Goal: Transaction & Acquisition: Purchase product/service

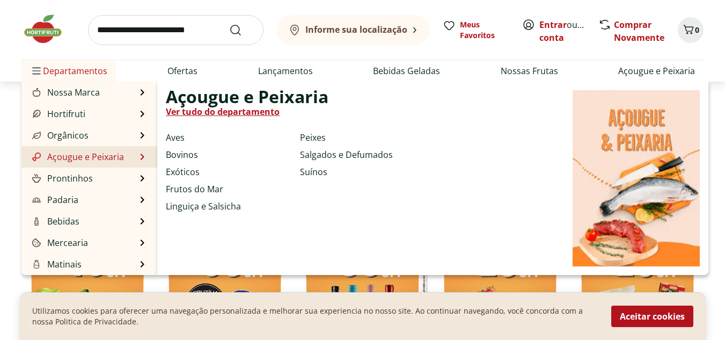
click at [89, 158] on link "Açougue e Peixaria" at bounding box center [77, 156] width 94 height 13
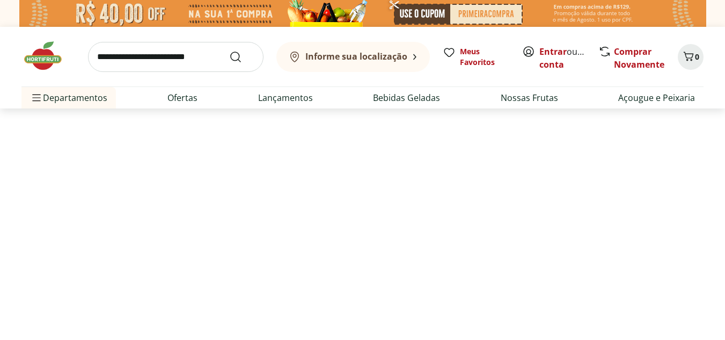
select select "**********"
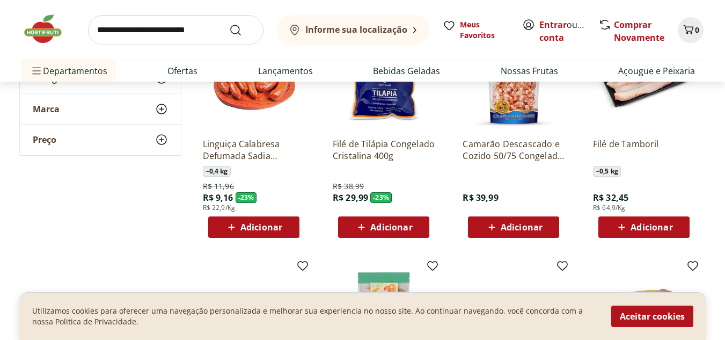
scroll to position [161, 0]
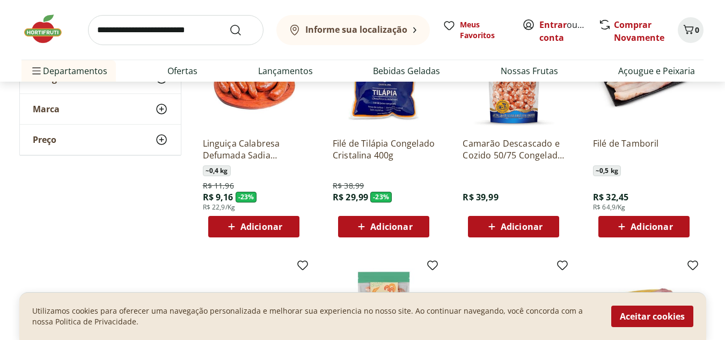
click at [387, 226] on span "Adicionar" at bounding box center [391, 226] width 42 height 9
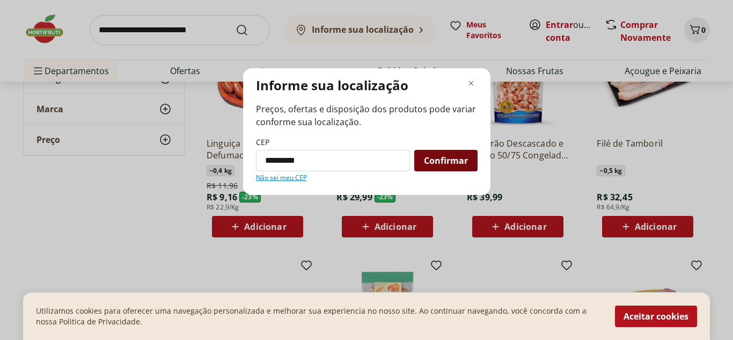
type input "*********"
click at [445, 164] on span "Confirmar" at bounding box center [446, 160] width 44 height 9
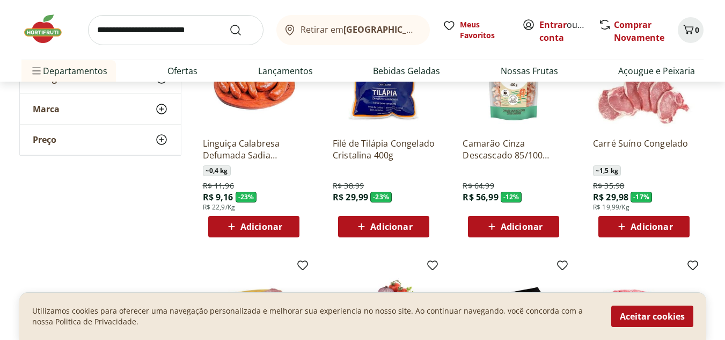
click at [387, 225] on span "Adicionar" at bounding box center [391, 226] width 42 height 9
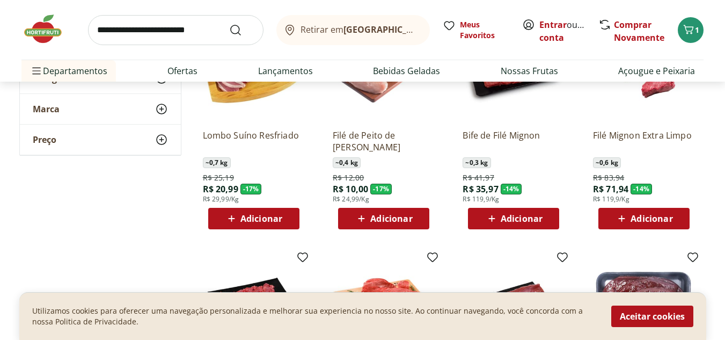
scroll to position [429, 0]
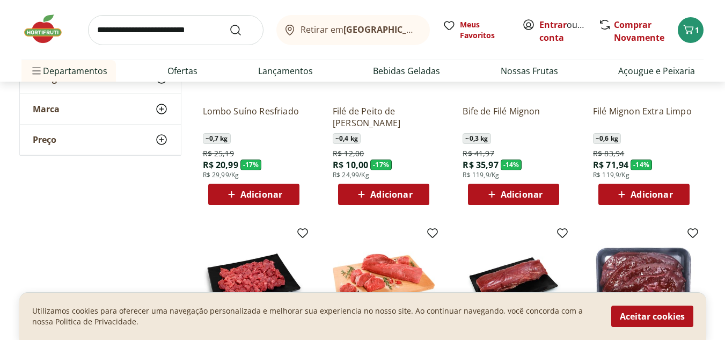
click at [507, 194] on span "Adicionar" at bounding box center [522, 194] width 42 height 9
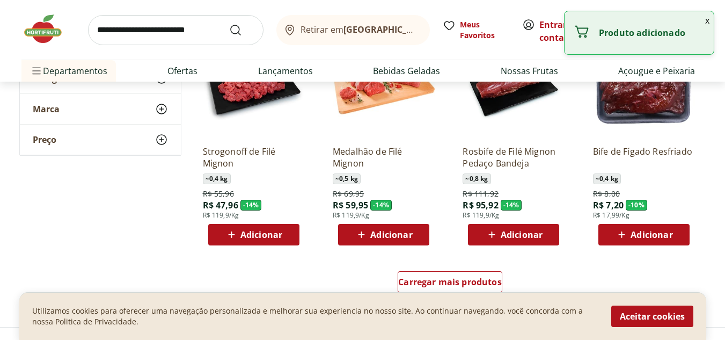
scroll to position [644, 0]
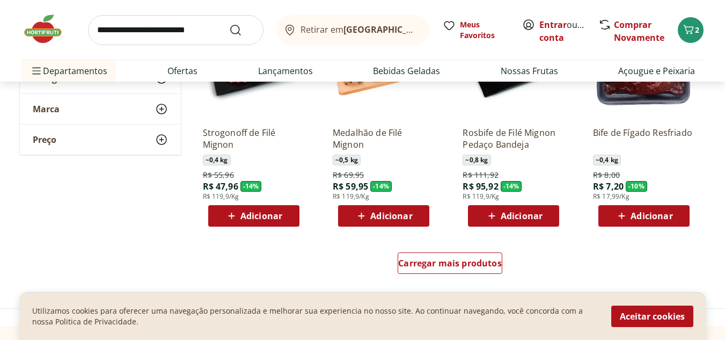
click at [277, 215] on span "Adicionar" at bounding box center [261, 215] width 42 height 9
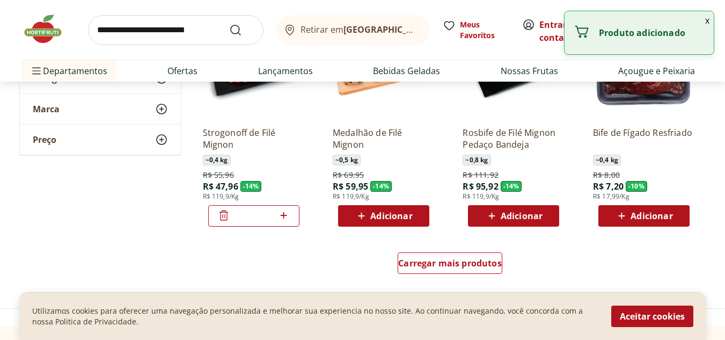
click at [277, 215] on icon at bounding box center [283, 215] width 13 height 13
type input "*"
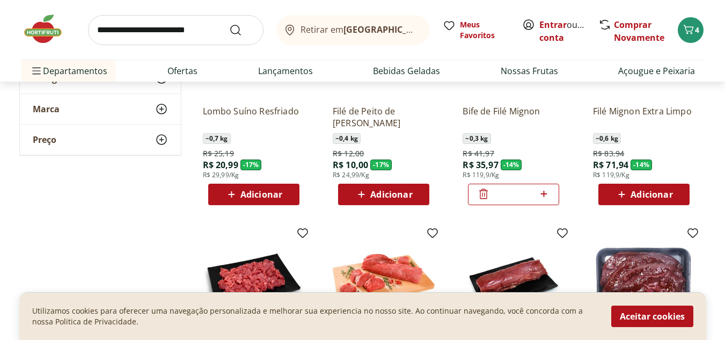
scroll to position [376, 0]
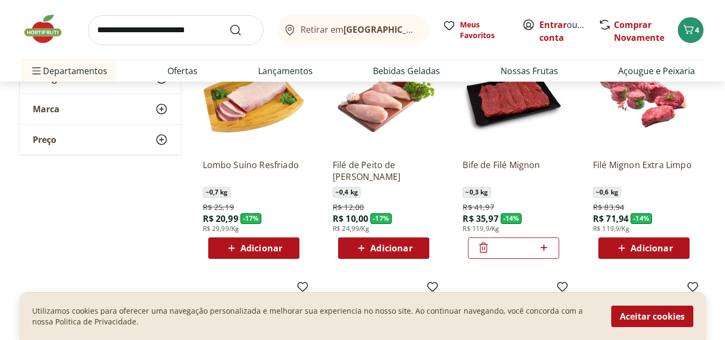
click at [543, 250] on icon at bounding box center [543, 247] width 13 height 13
type input "*"
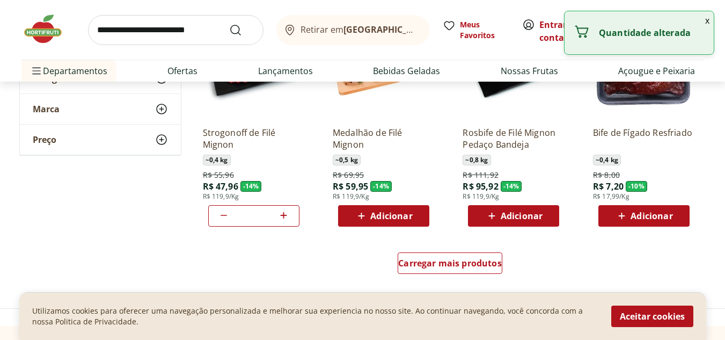
scroll to position [698, 0]
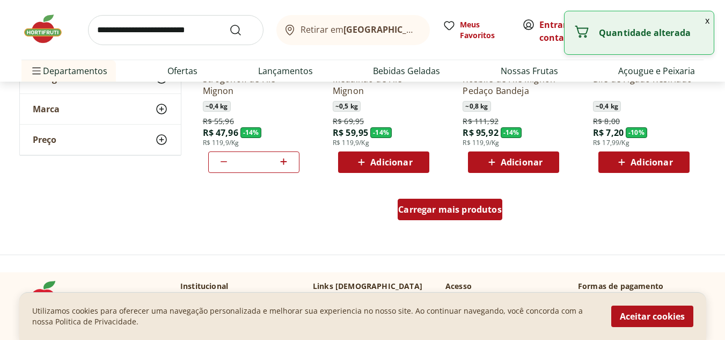
click at [448, 216] on div "Carregar mais produtos" at bounding box center [450, 209] width 105 height 21
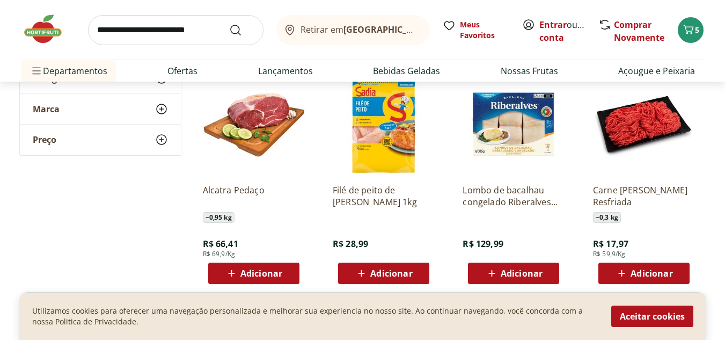
scroll to position [805, 0]
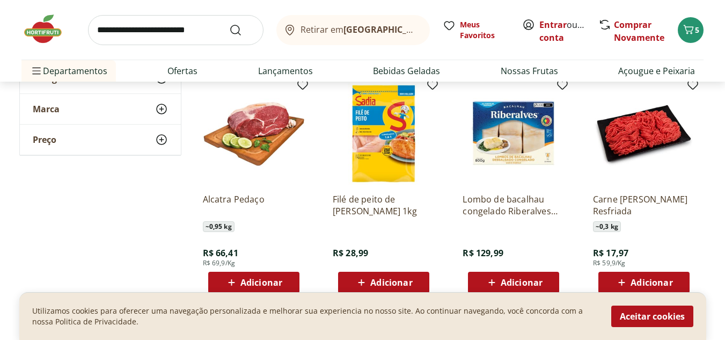
click at [646, 274] on div "Adicionar" at bounding box center [644, 282] width 74 height 19
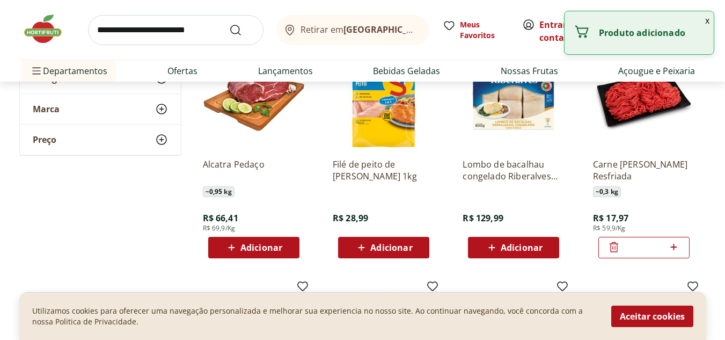
scroll to position [859, 0]
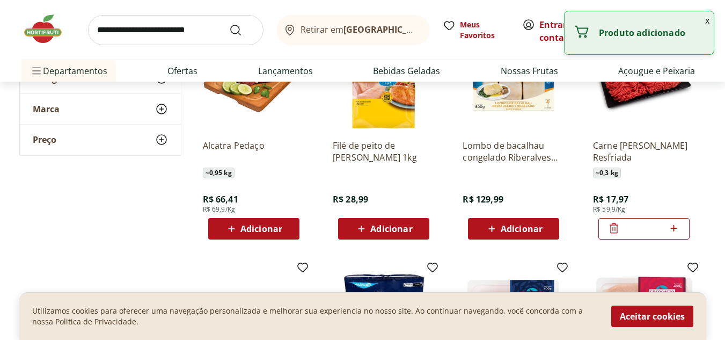
click at [675, 230] on icon at bounding box center [673, 228] width 13 height 13
type input "*"
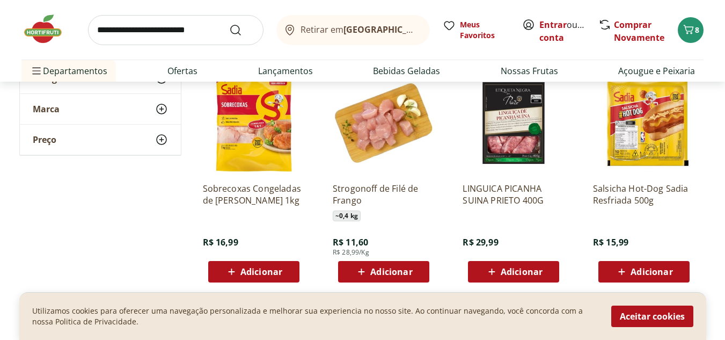
scroll to position [1342, 0]
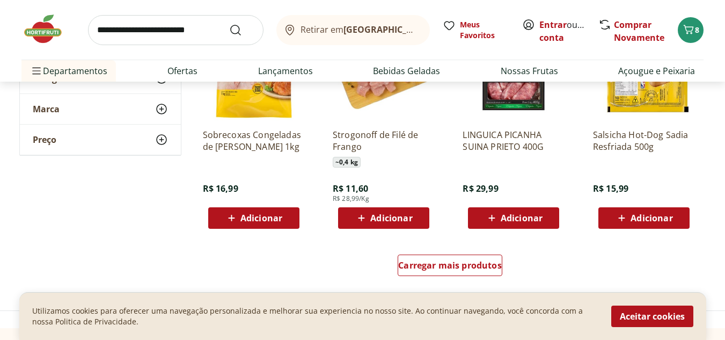
click at [399, 215] on span "Adicionar" at bounding box center [391, 218] width 42 height 9
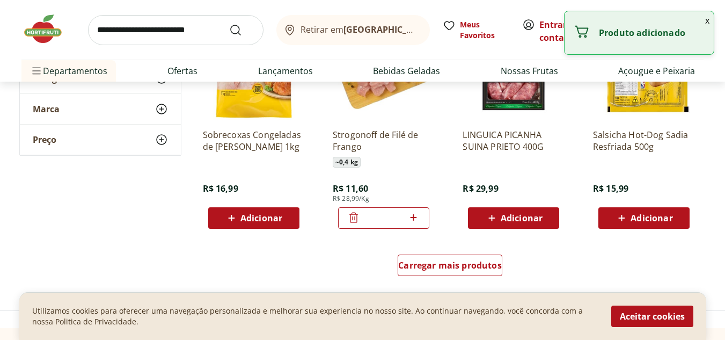
click at [420, 217] on icon at bounding box center [413, 217] width 13 height 13
type input "*"
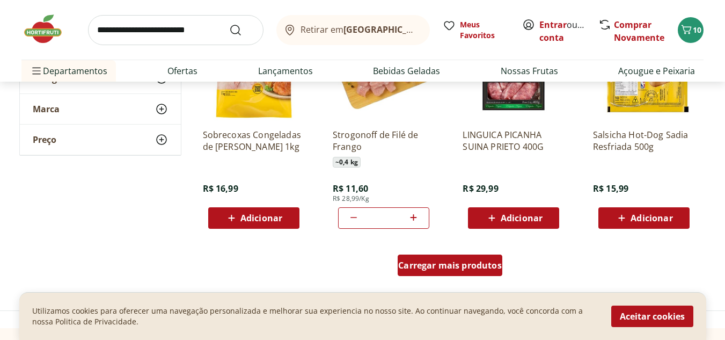
click at [443, 266] on span "Carregar mais produtos" at bounding box center [450, 265] width 104 height 9
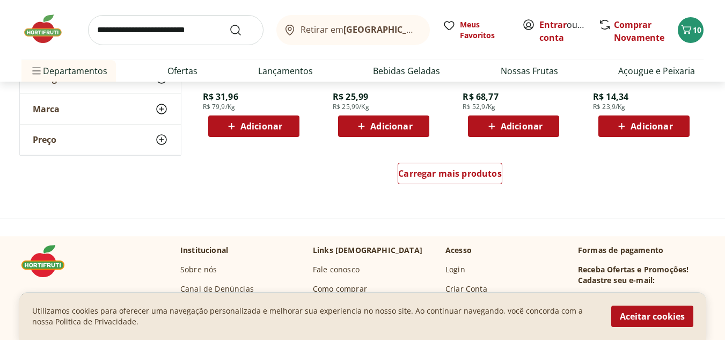
scroll to position [2200, 0]
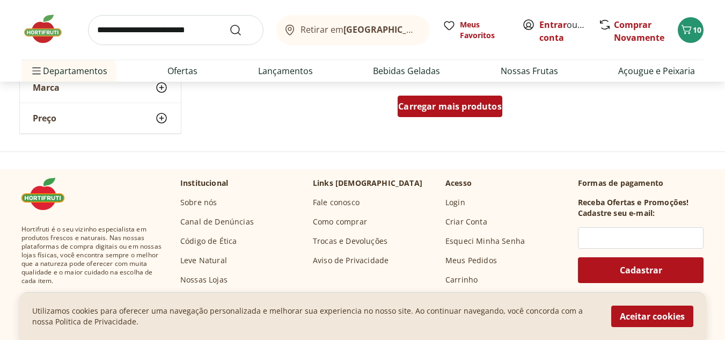
click at [439, 115] on div "Carregar mais produtos" at bounding box center [450, 106] width 105 height 21
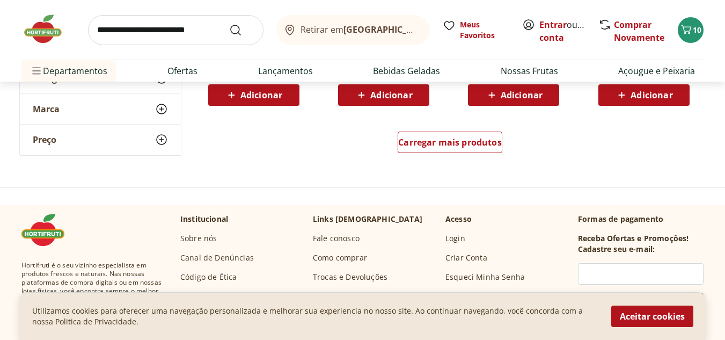
scroll to position [2898, 0]
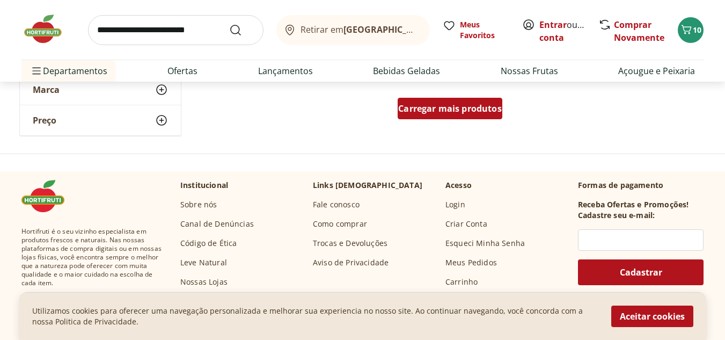
click at [448, 113] on span "Carregar mais produtos" at bounding box center [450, 108] width 104 height 9
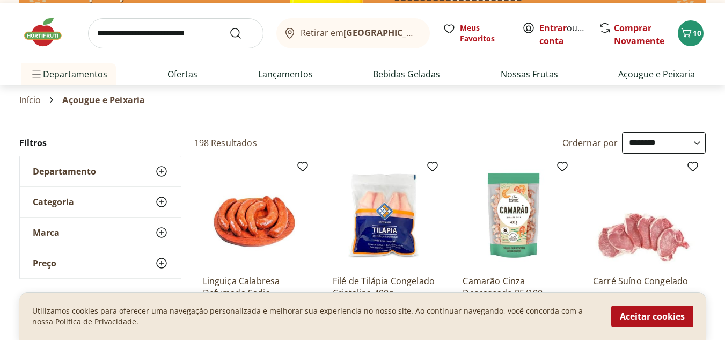
scroll to position [0, 0]
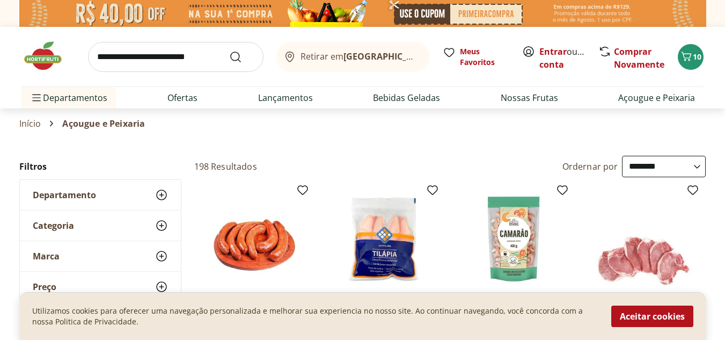
click at [161, 190] on use at bounding box center [161, 194] width 13 height 13
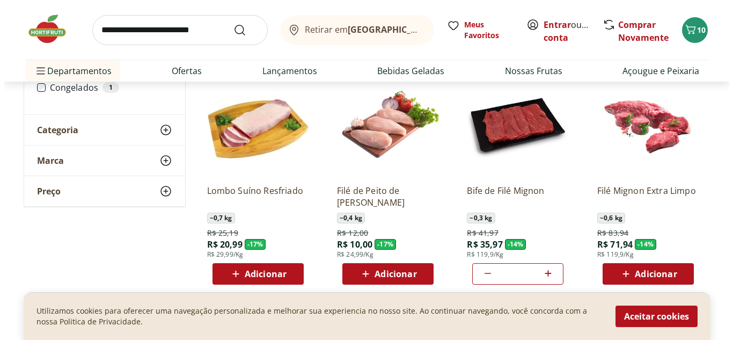
scroll to position [376, 0]
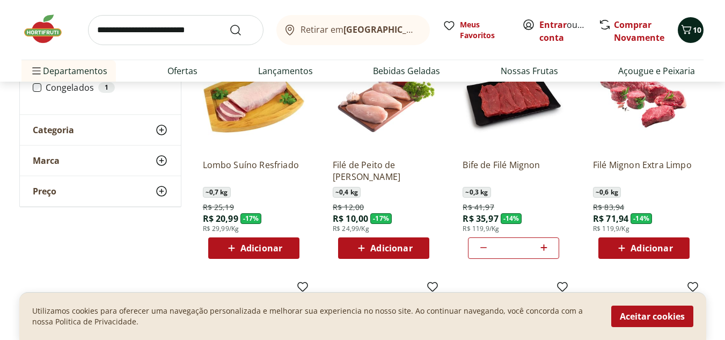
click at [685, 31] on icon "Carrinho" at bounding box center [687, 29] width 10 height 9
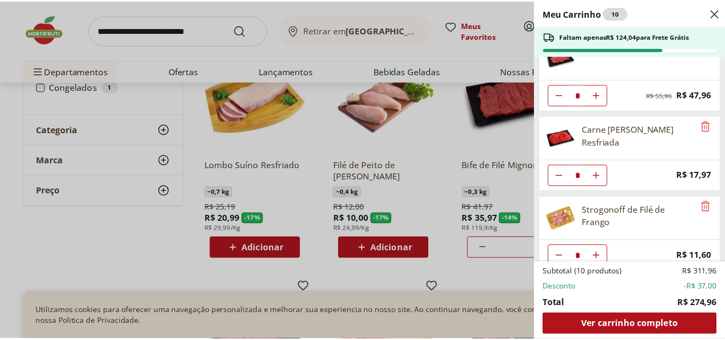
scroll to position [200, 0]
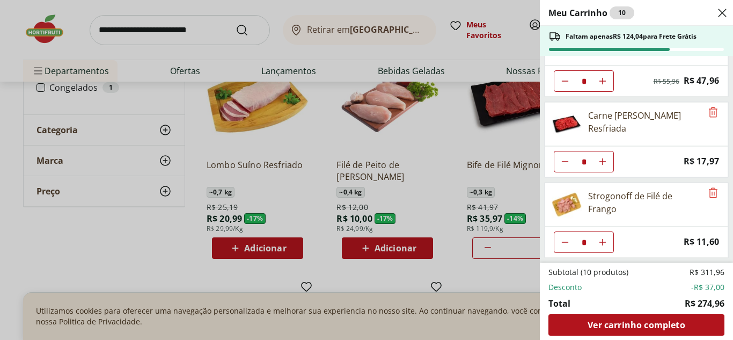
click at [451, 190] on div "Meu Carrinho 10 Faltam apenas R$ 124,04 para Frete Grátis Filé de Tilápia Conge…" at bounding box center [366, 170] width 733 height 340
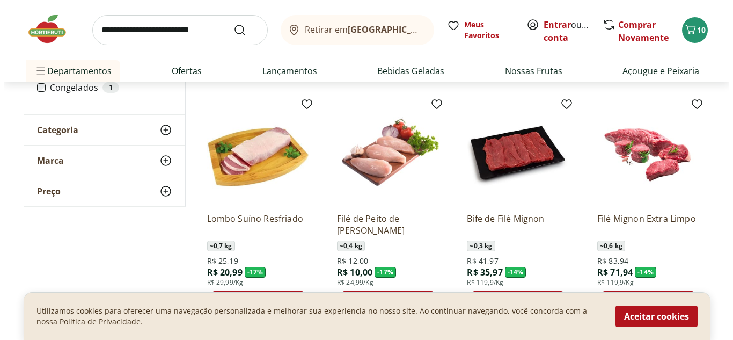
scroll to position [376, 0]
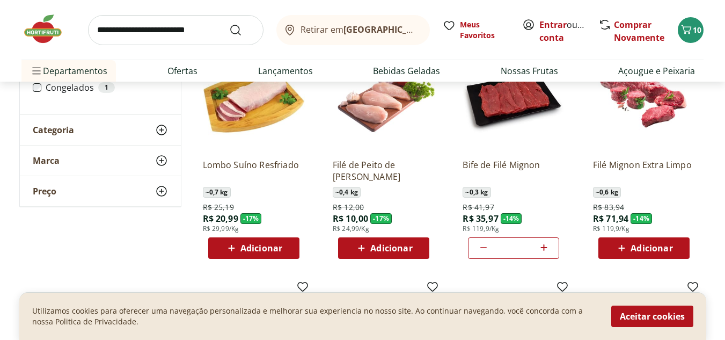
click at [403, 247] on span "Adicionar" at bounding box center [391, 248] width 42 height 9
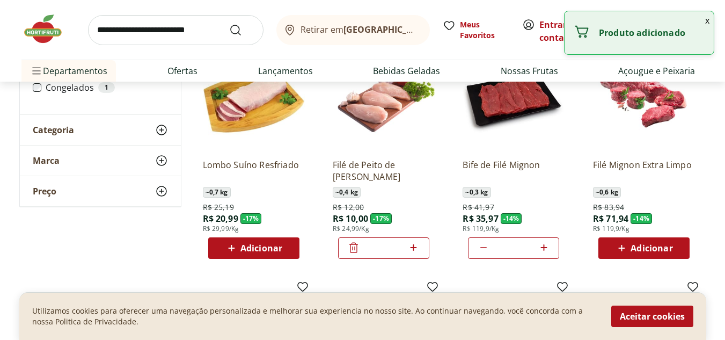
click at [417, 246] on icon at bounding box center [413, 247] width 13 height 13
type input "*"
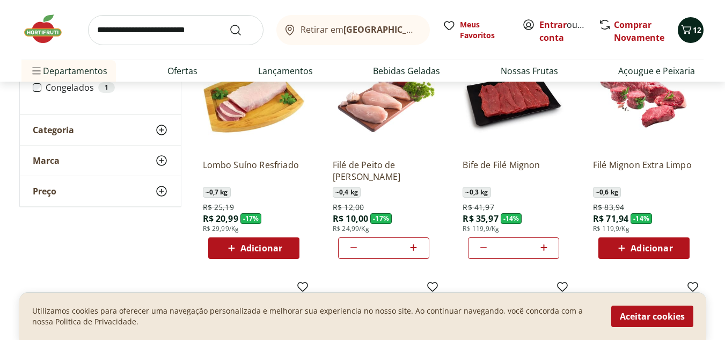
click at [687, 26] on icon "Carrinho" at bounding box center [686, 29] width 13 height 13
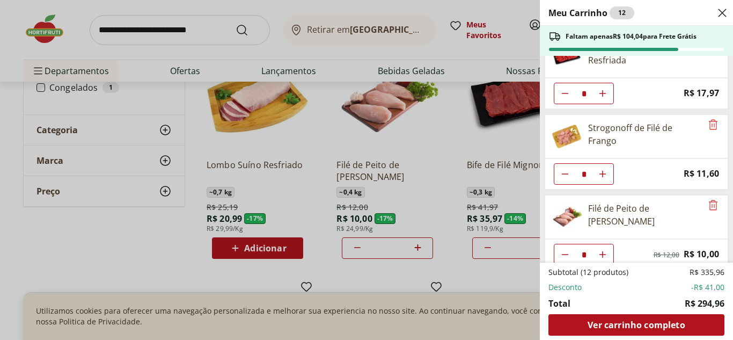
scroll to position [281, 0]
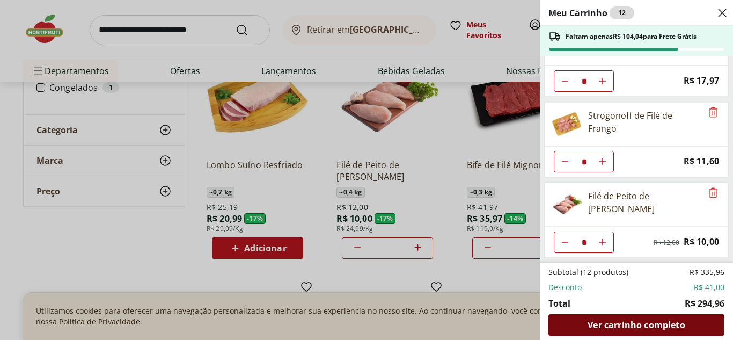
click at [628, 323] on span "Ver carrinho completo" at bounding box center [636, 324] width 97 height 9
